Goal: Task Accomplishment & Management: Manage account settings

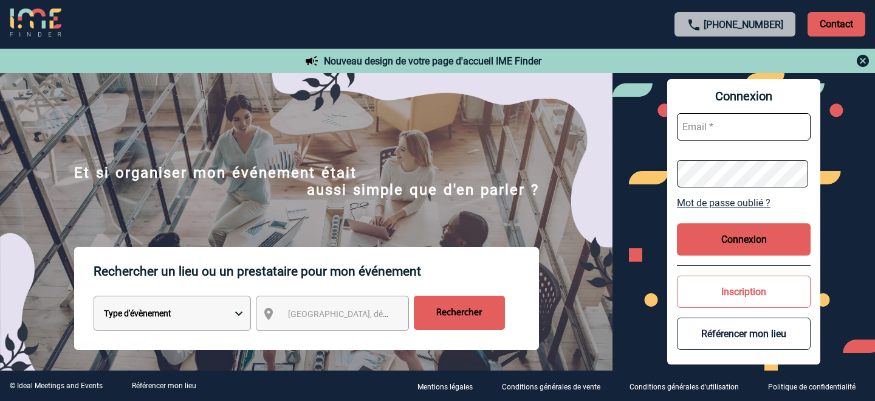
type input "event@workandshare.com"
click at [740, 228] on button "Connexion" at bounding box center [744, 239] width 134 height 32
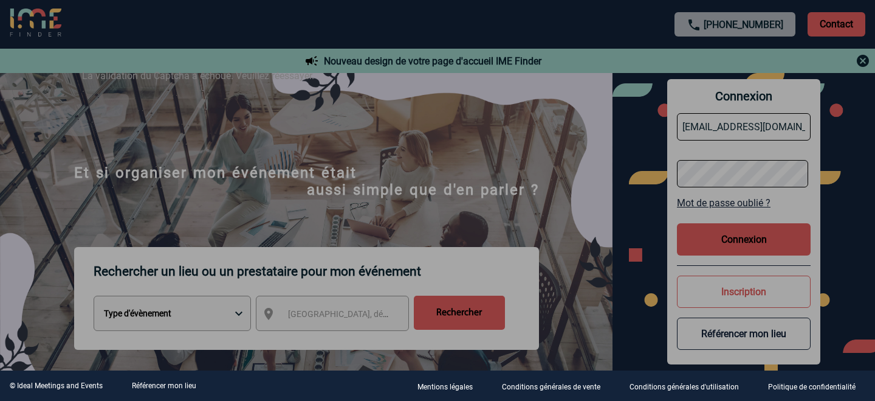
click at [726, 249] on div at bounding box center [437, 200] width 875 height 401
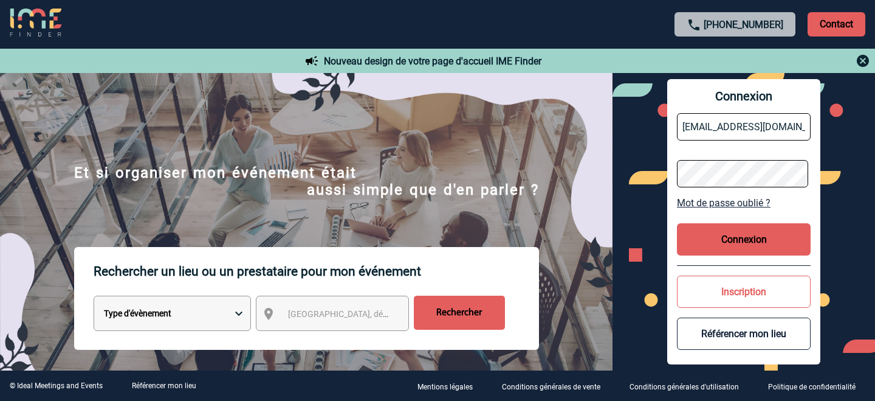
click at [726, 249] on button "Connexion" at bounding box center [744, 239] width 134 height 32
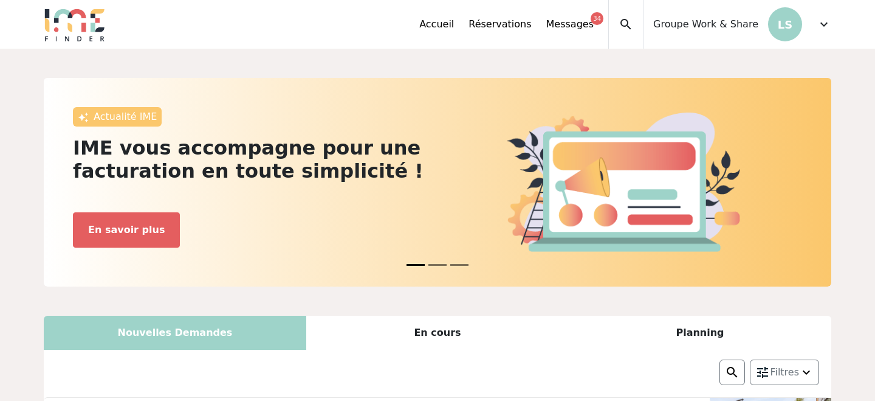
click at [821, 23] on span "expand_more" at bounding box center [824, 24] width 15 height 15
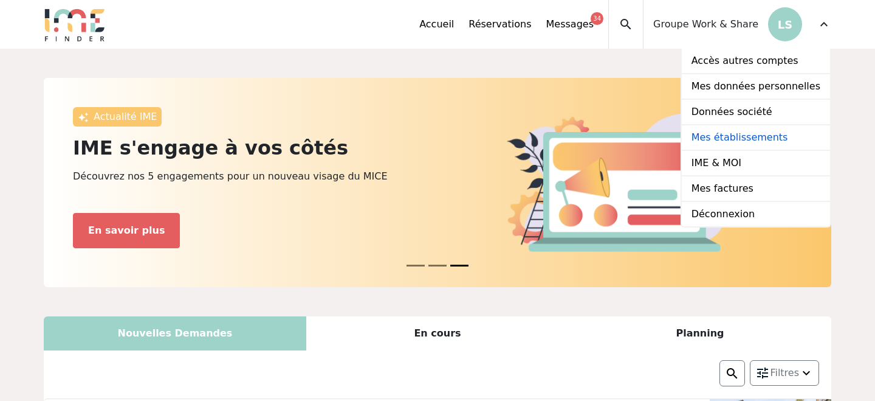
click at [788, 126] on link "Mes établissements" at bounding box center [756, 138] width 148 height 26
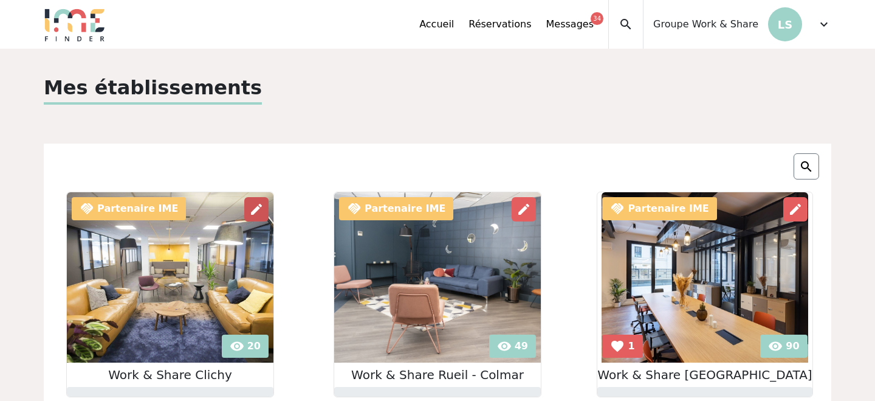
click at [258, 212] on span "edit" at bounding box center [256, 209] width 15 height 15
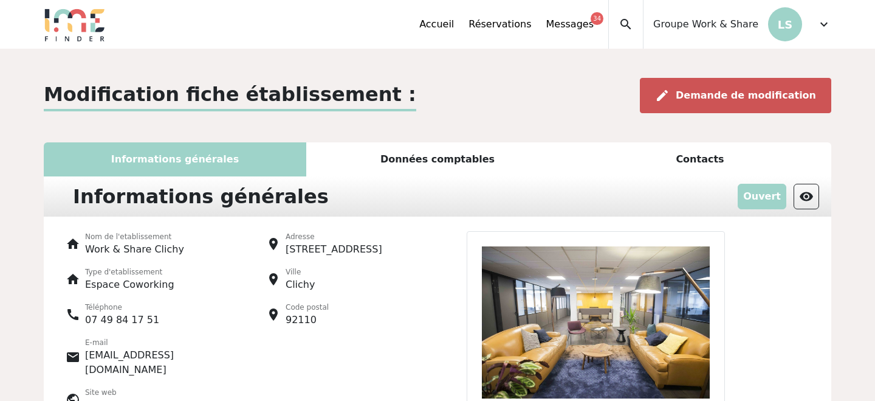
click at [777, 88] on div "edit Demande de modification" at bounding box center [735, 95] width 191 height 35
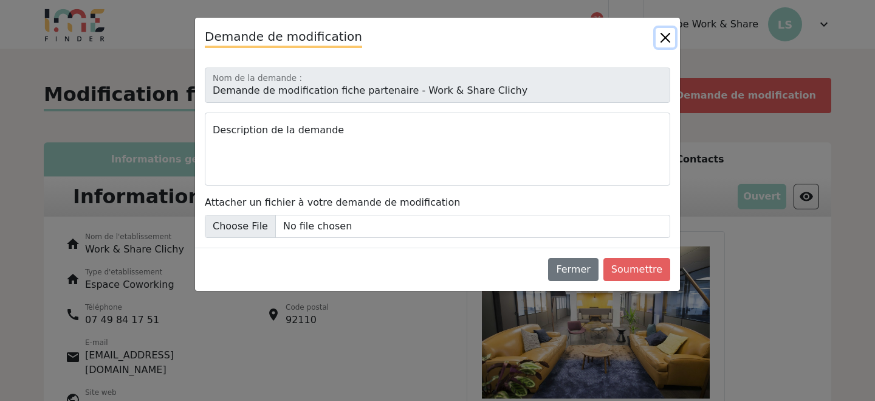
click at [656, 42] on button "Close" at bounding box center [665, 37] width 19 height 19
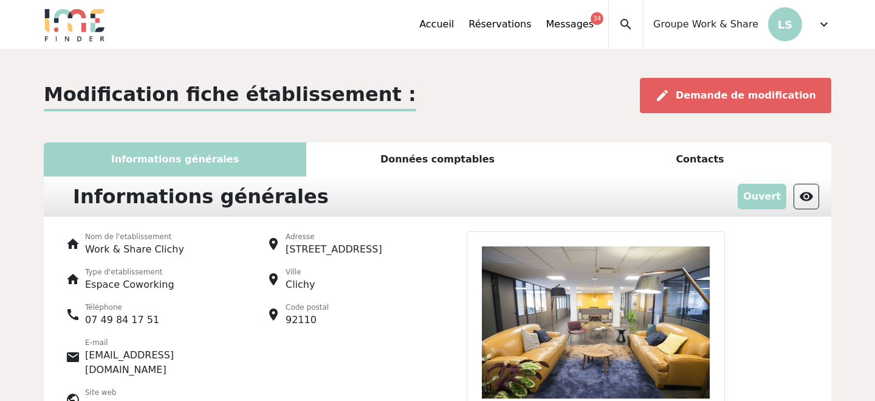
click at [823, 29] on span "expand_more" at bounding box center [824, 24] width 15 height 15
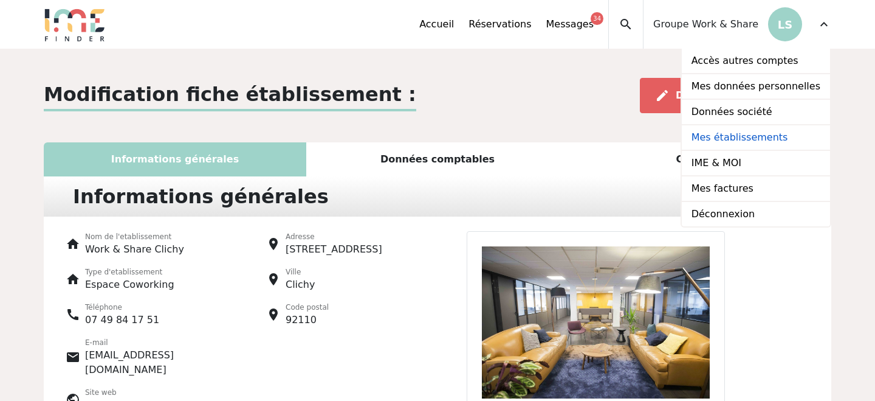
click at [796, 137] on link "Mes établissements" at bounding box center [756, 138] width 148 height 26
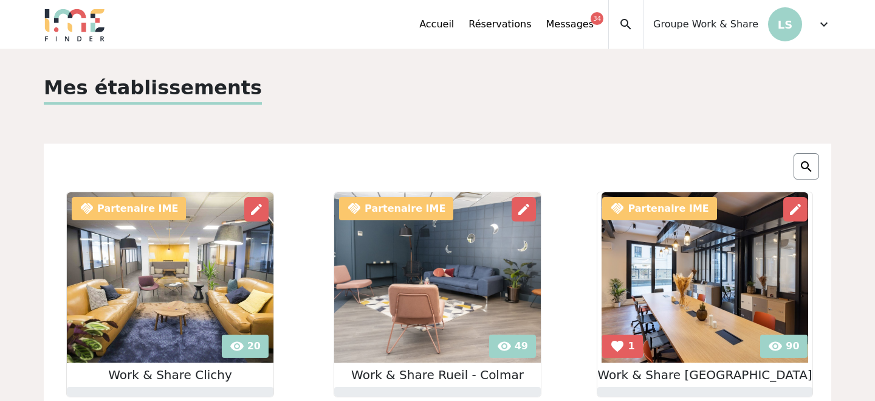
click at [233, 350] on img at bounding box center [170, 277] width 207 height 170
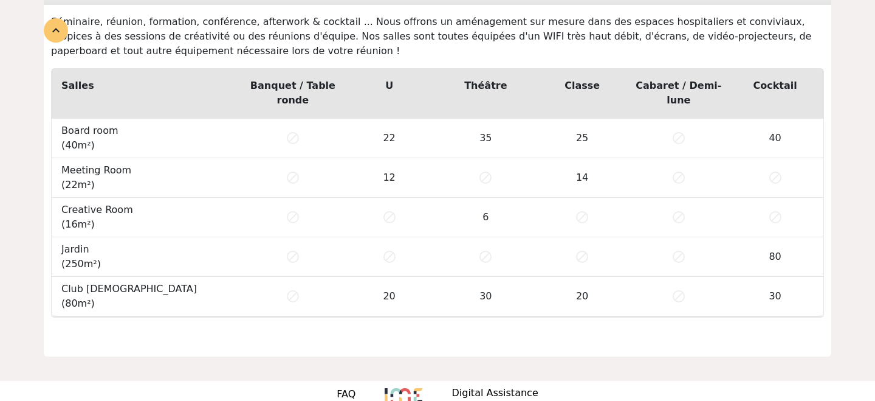
scroll to position [990, 0]
